Goal: Information Seeking & Learning: Learn about a topic

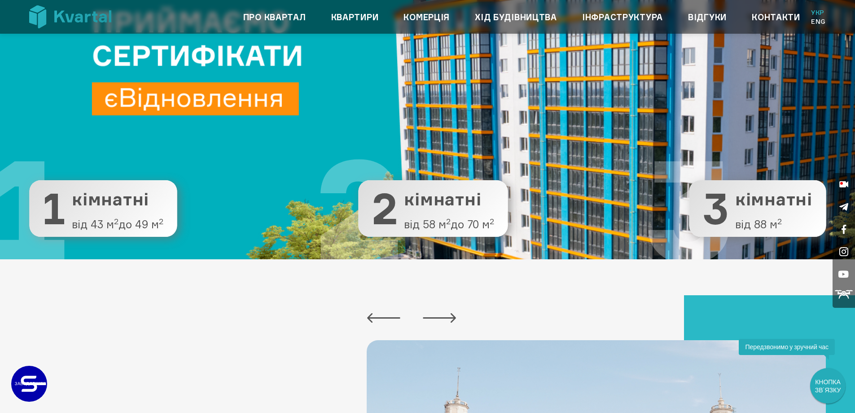
scroll to position [135, 0]
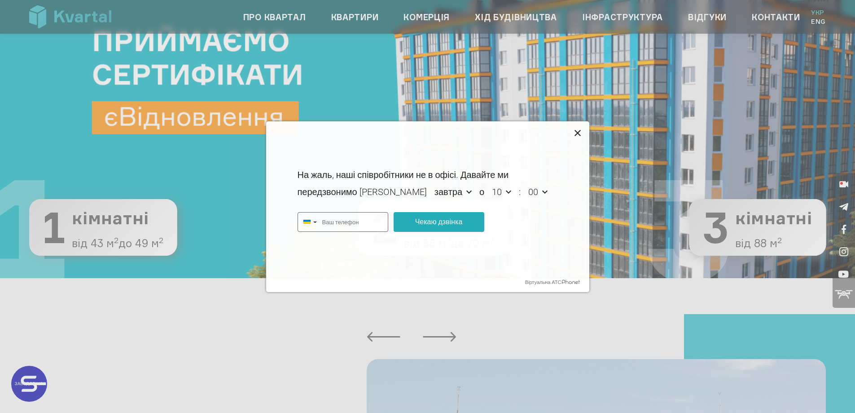
click at [577, 133] on icon at bounding box center [578, 133] width 6 height 6
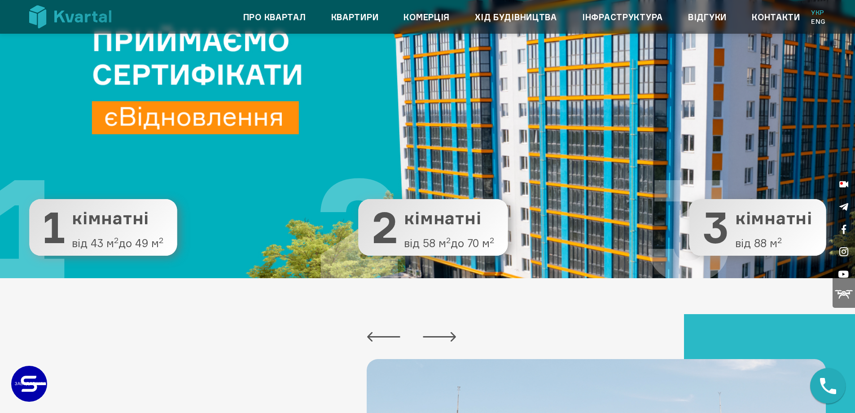
type input "+380"
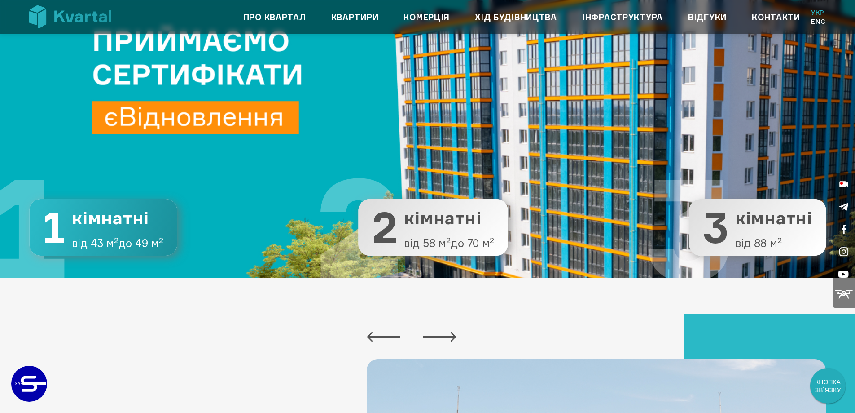
click at [132, 227] on span "кімнатні" at bounding box center [118, 218] width 92 height 19
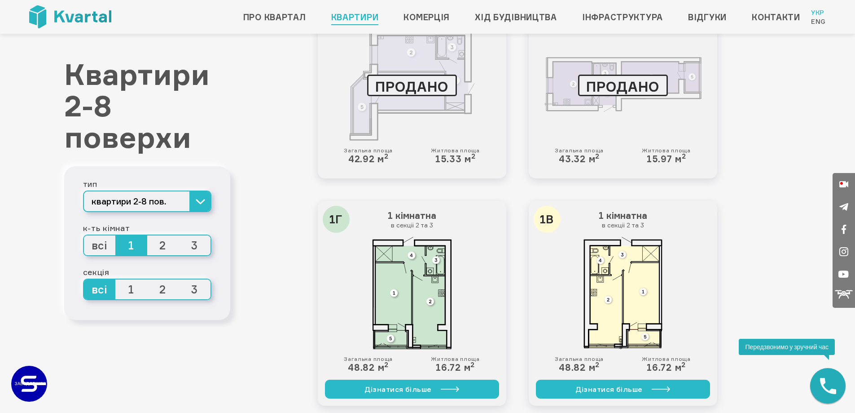
scroll to position [1309, 0]
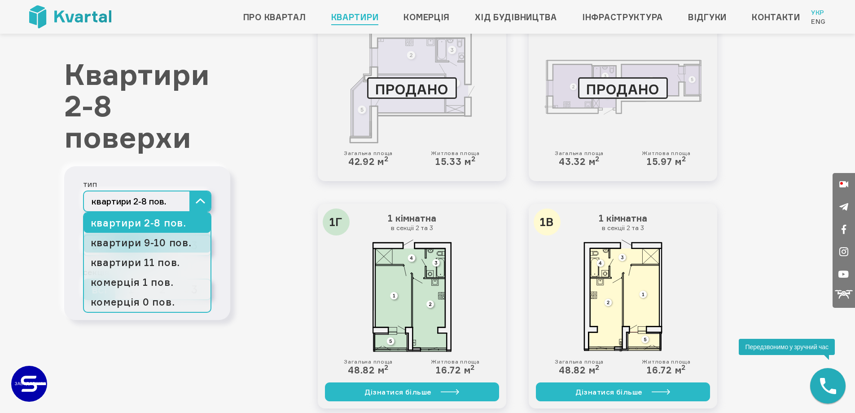
click at [159, 244] on link "квартири 9-10 пов." at bounding box center [147, 243] width 127 height 20
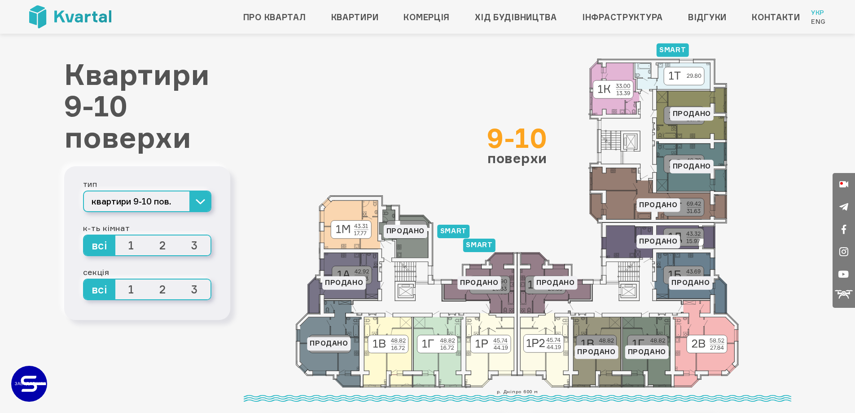
click at [131, 247] on span "1" at bounding box center [131, 245] width 32 height 20
click at [115, 235] on input "1" at bounding box center [115, 235] width 0 height 0
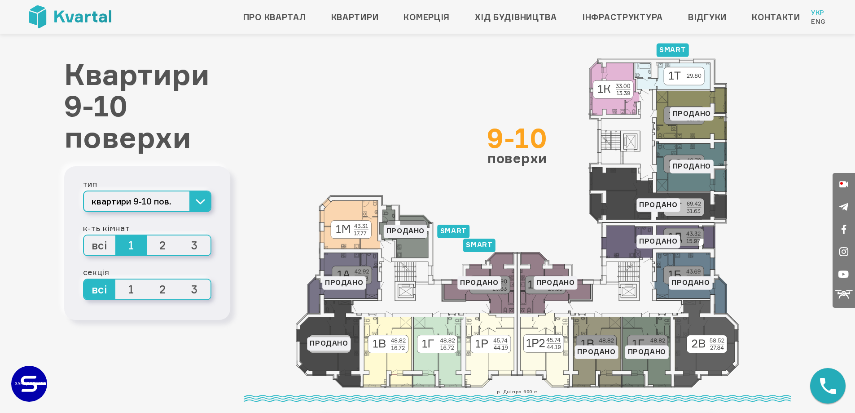
click at [97, 248] on span "всі" at bounding box center [100, 245] width 32 height 20
click at [84, 235] on input "всі" at bounding box center [84, 235] width 0 height 0
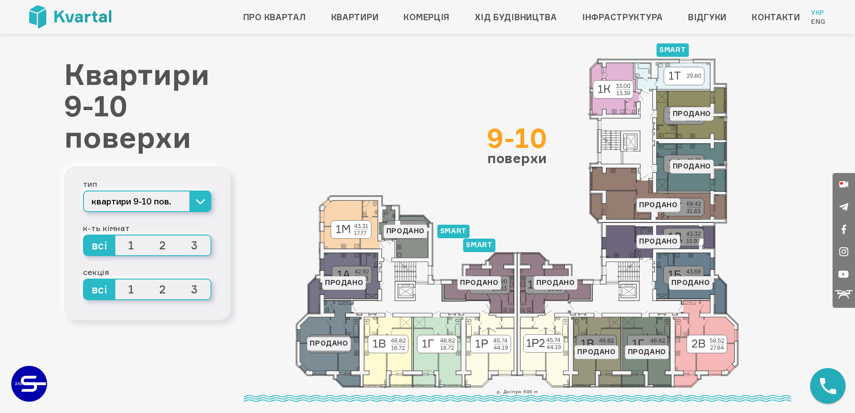
click at [124, 245] on span "1" at bounding box center [131, 245] width 32 height 20
click at [115, 235] on input "1" at bounding box center [115, 235] width 0 height 0
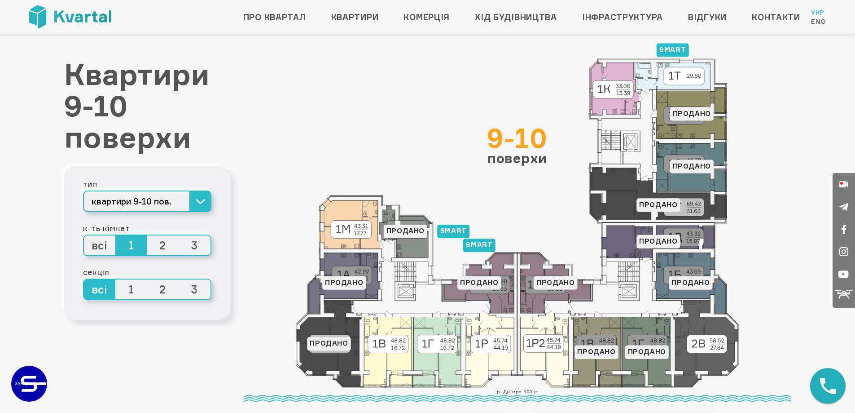
click at [129, 290] on span "1" at bounding box center [131, 289] width 32 height 20
click at [115, 279] on input "1" at bounding box center [115, 279] width 0 height 0
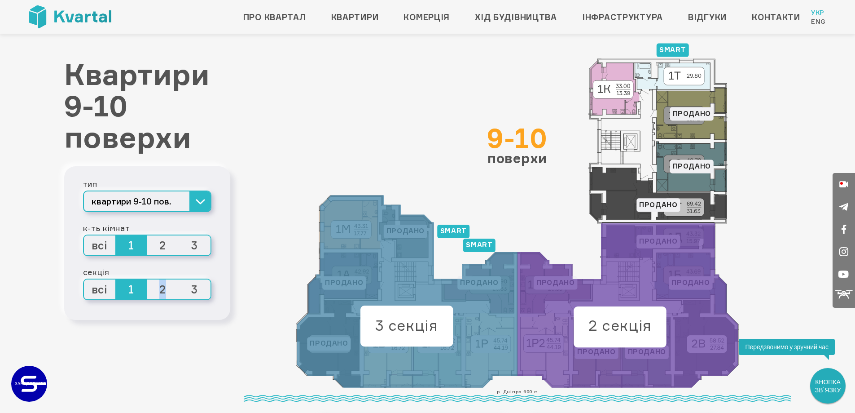
click at [163, 291] on span "2" at bounding box center [163, 289] width 32 height 20
click at [192, 290] on span "3" at bounding box center [195, 289] width 32 height 20
click at [179, 279] on input "3" at bounding box center [179, 279] width 0 height 0
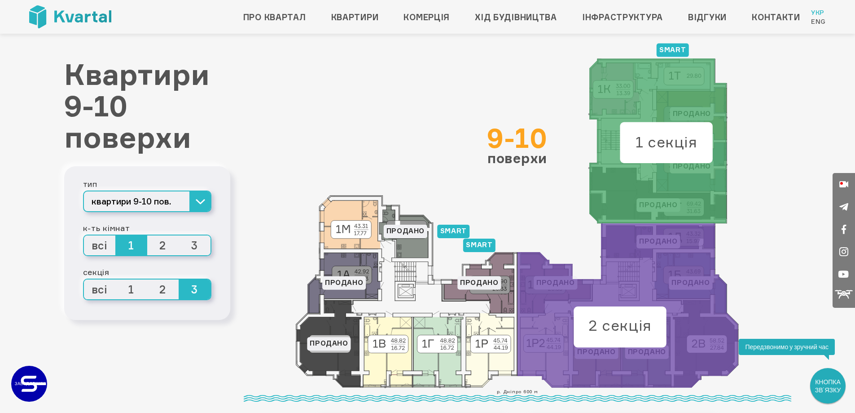
click at [140, 289] on span "1" at bounding box center [131, 289] width 32 height 20
click at [115, 279] on input "1" at bounding box center [115, 279] width 0 height 0
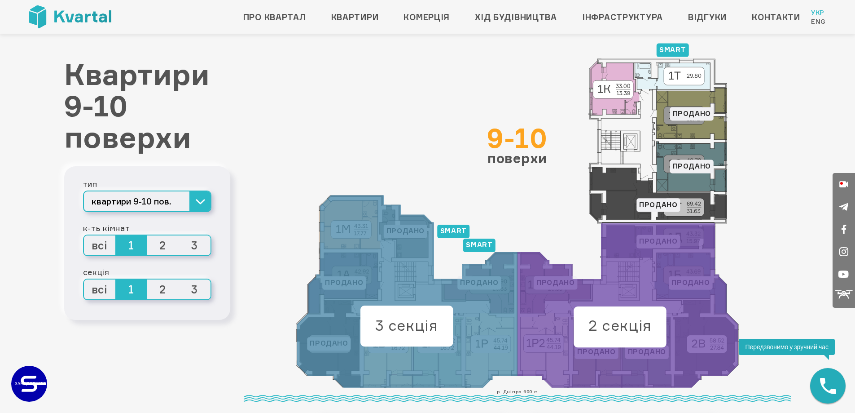
click at [99, 288] on span "всі" at bounding box center [100, 289] width 32 height 20
click at [84, 279] on input "всі" at bounding box center [84, 279] width 0 height 0
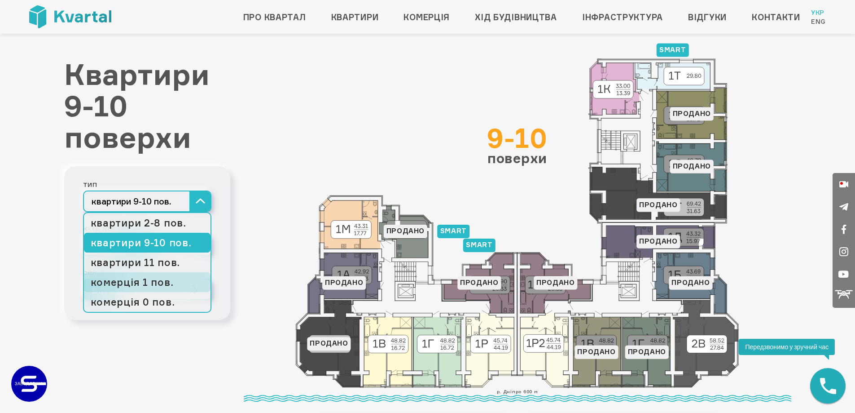
click at [166, 284] on link "комерція 1 пов." at bounding box center [147, 282] width 127 height 20
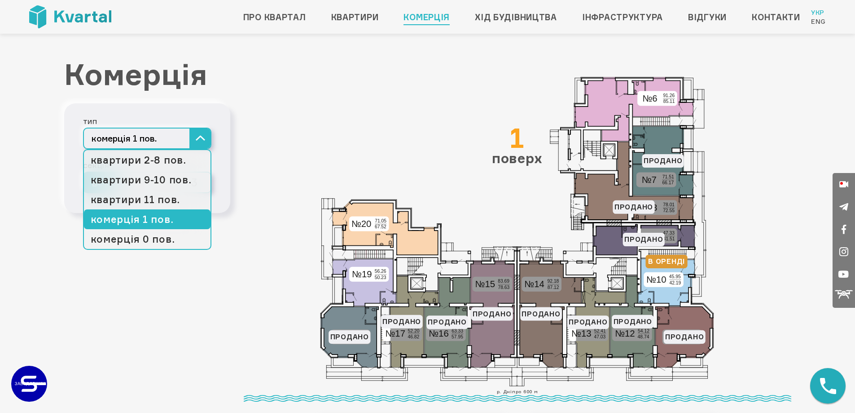
click at [163, 137] on button "комерція 1 пов." at bounding box center [147, 138] width 128 height 22
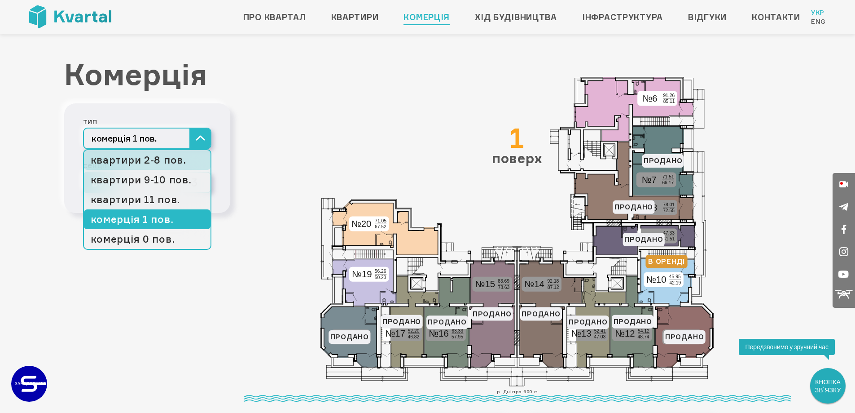
click at [152, 161] on link "квартири 2-8 пов." at bounding box center [147, 160] width 127 height 20
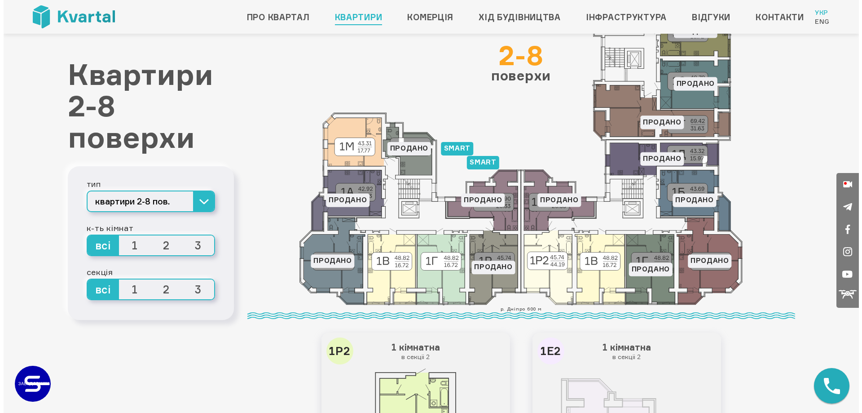
scroll to position [90, 0]
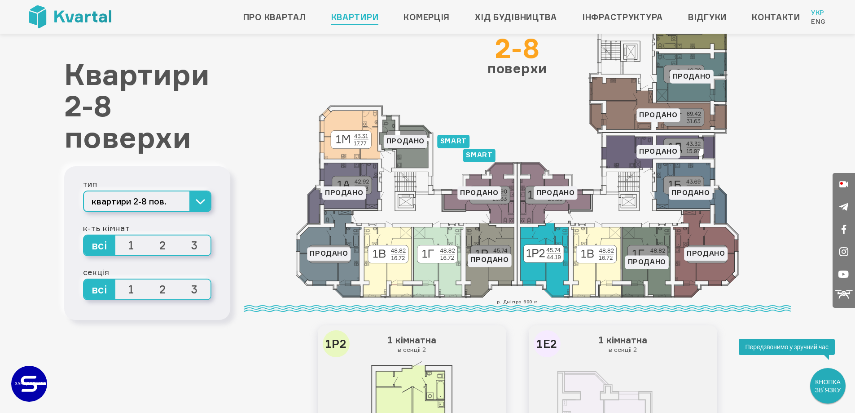
click at [545, 270] on icon at bounding box center [544, 260] width 49 height 74
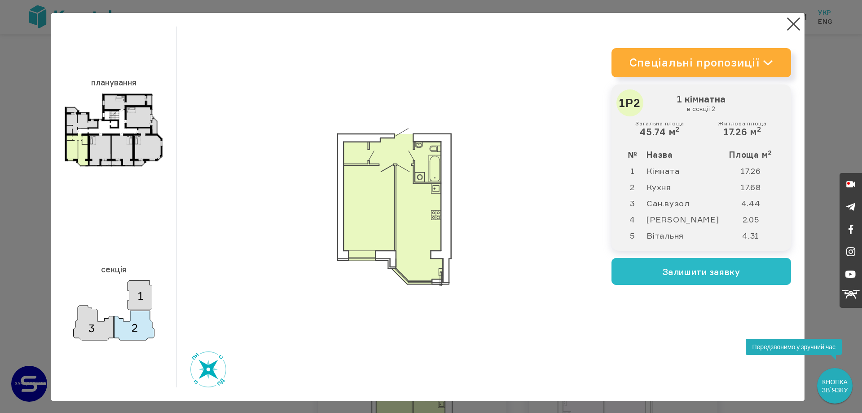
click at [746, 65] on link "Спеціальні пропозиції" at bounding box center [701, 62] width 180 height 29
